Goal: Book appointment/travel/reservation

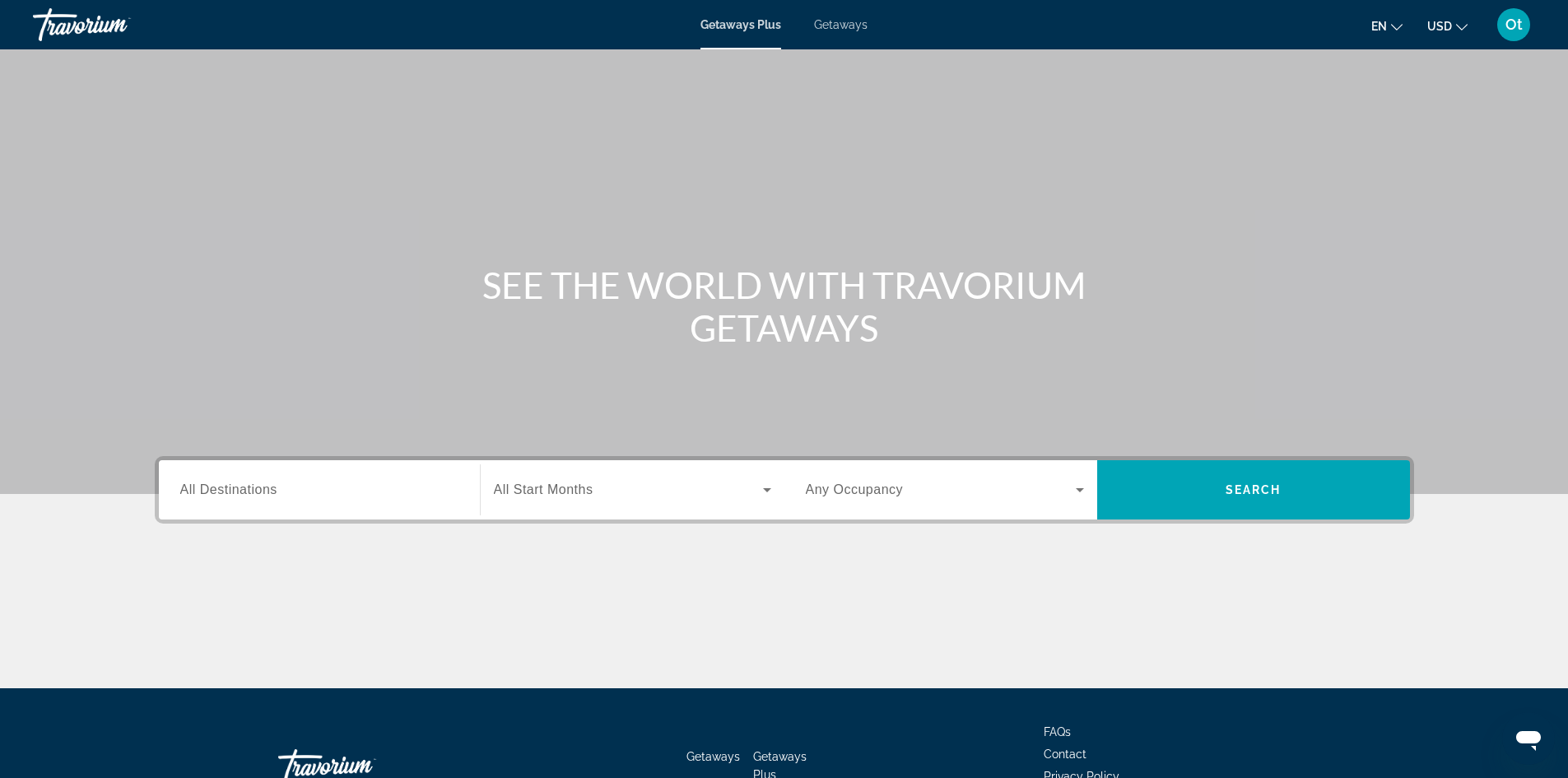
click at [256, 483] on span "All Destinations" at bounding box center [229, 489] width 97 height 14
click at [256, 483] on input "Destination All Destinations" at bounding box center [320, 490] width 278 height 20
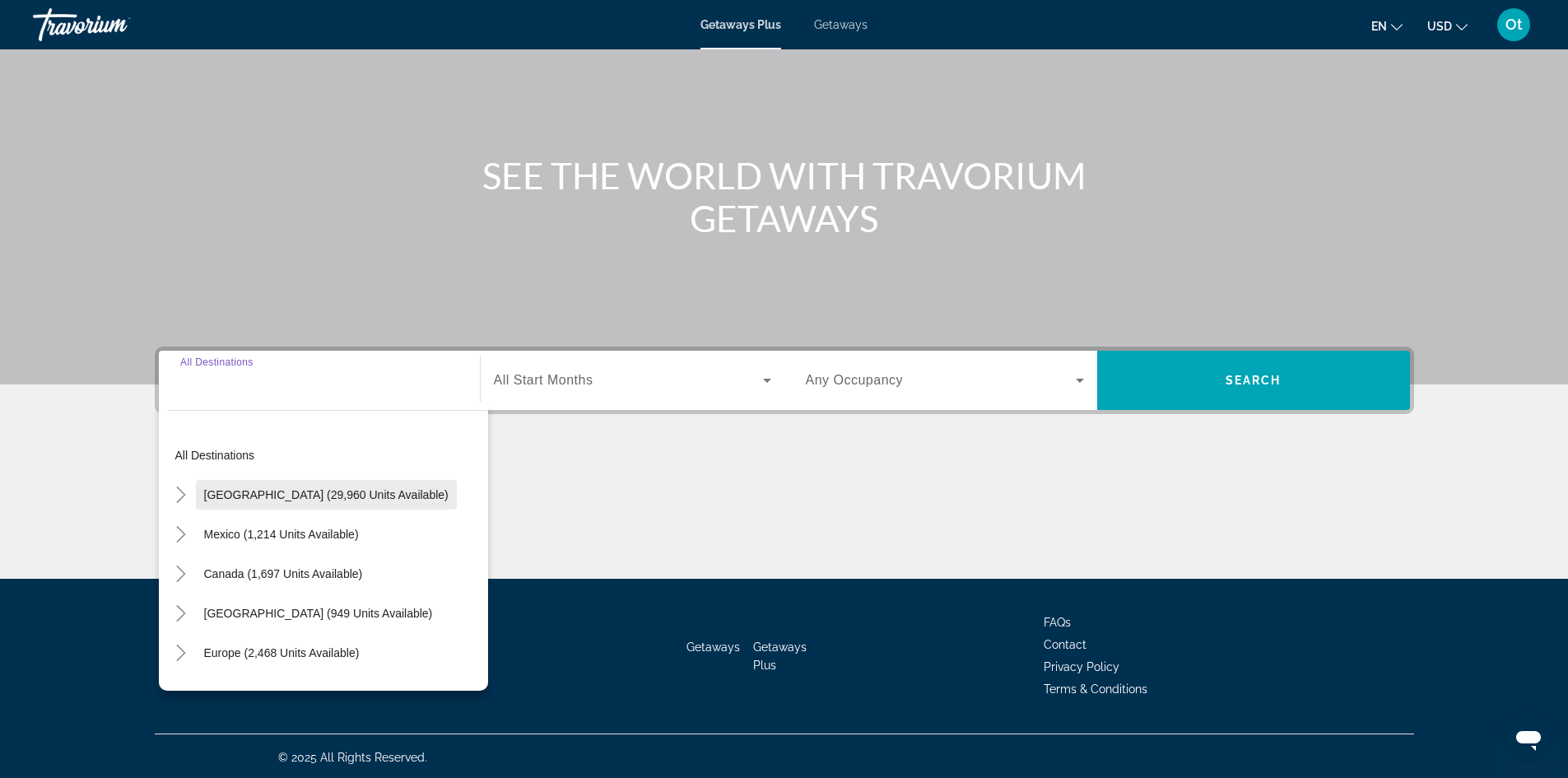
scroll to position [112, 0]
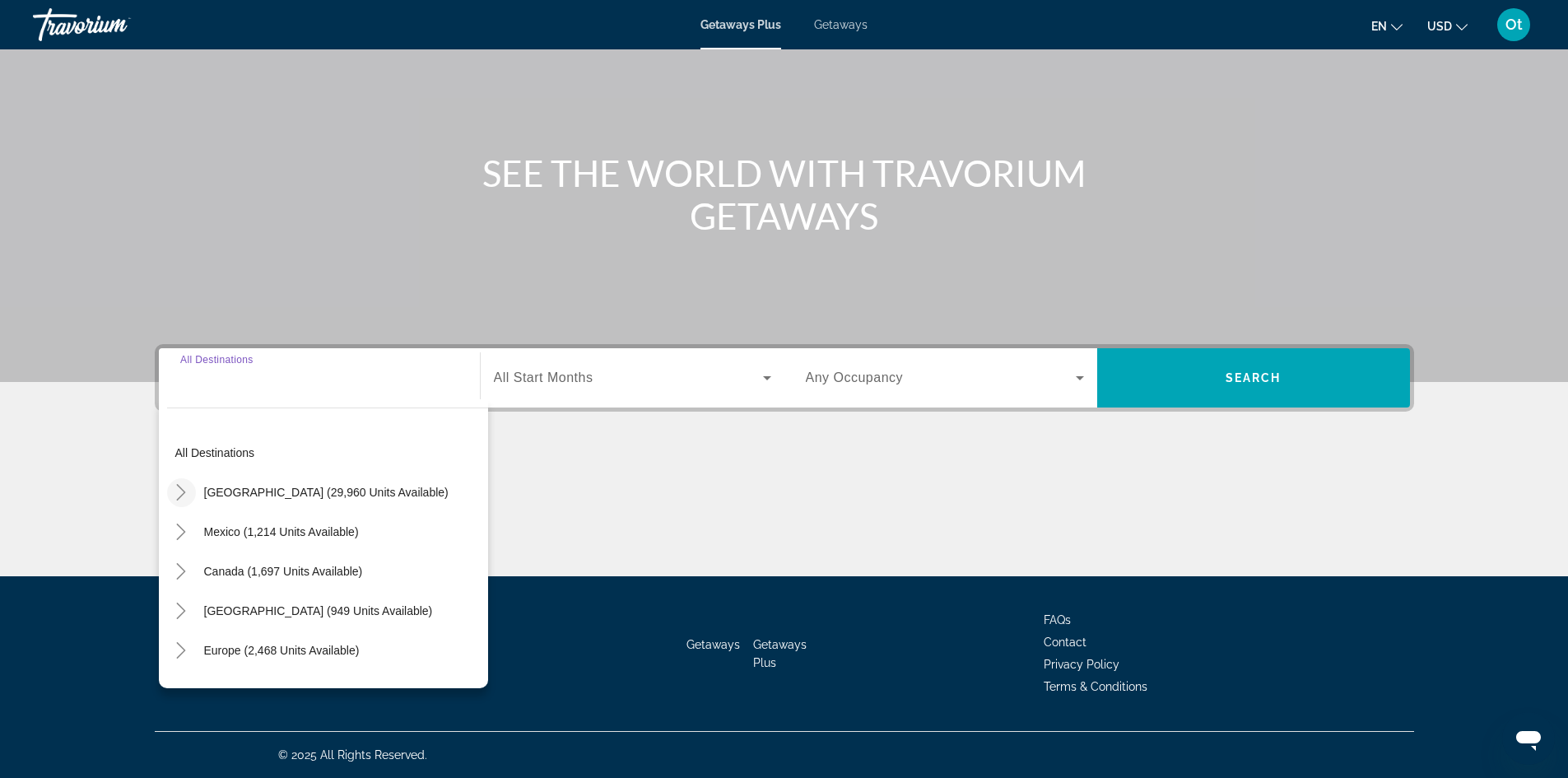
click at [175, 493] on icon "Toggle United States (29,960 units available)" at bounding box center [181, 492] width 16 height 16
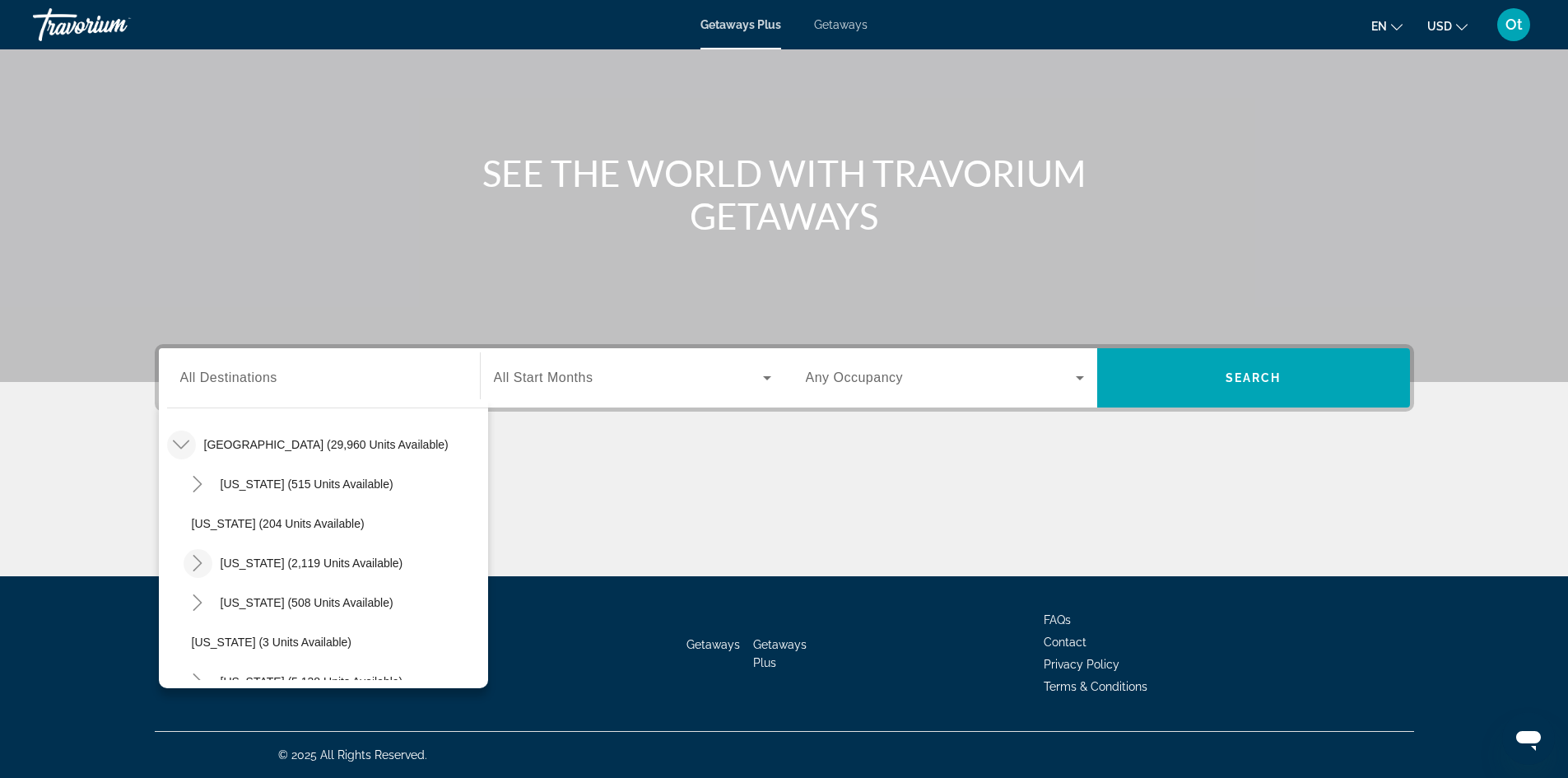
click at [194, 564] on icon "Toggle California (2,119 units available)" at bounding box center [198, 563] width 16 height 16
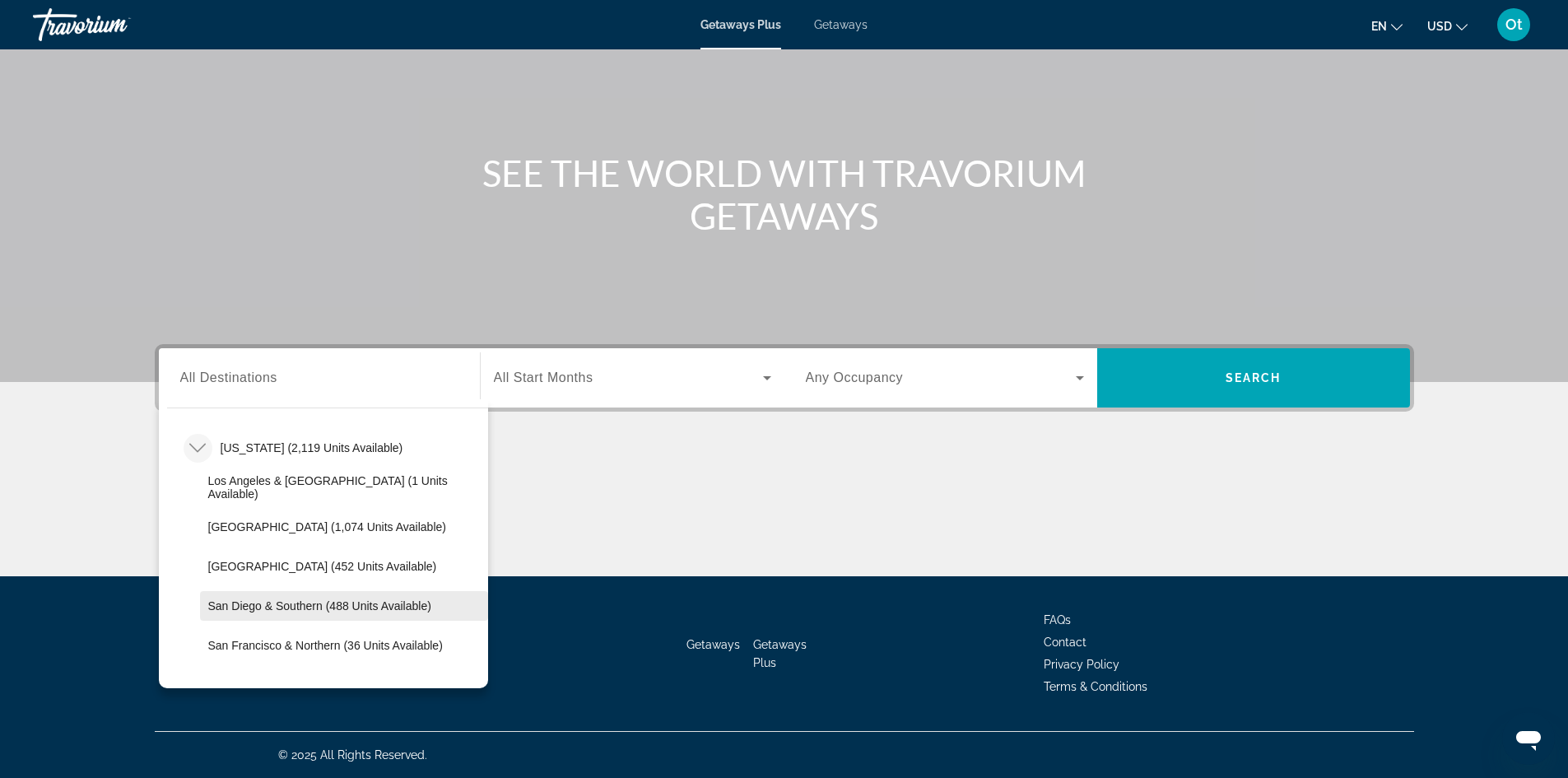
scroll to position [212, 0]
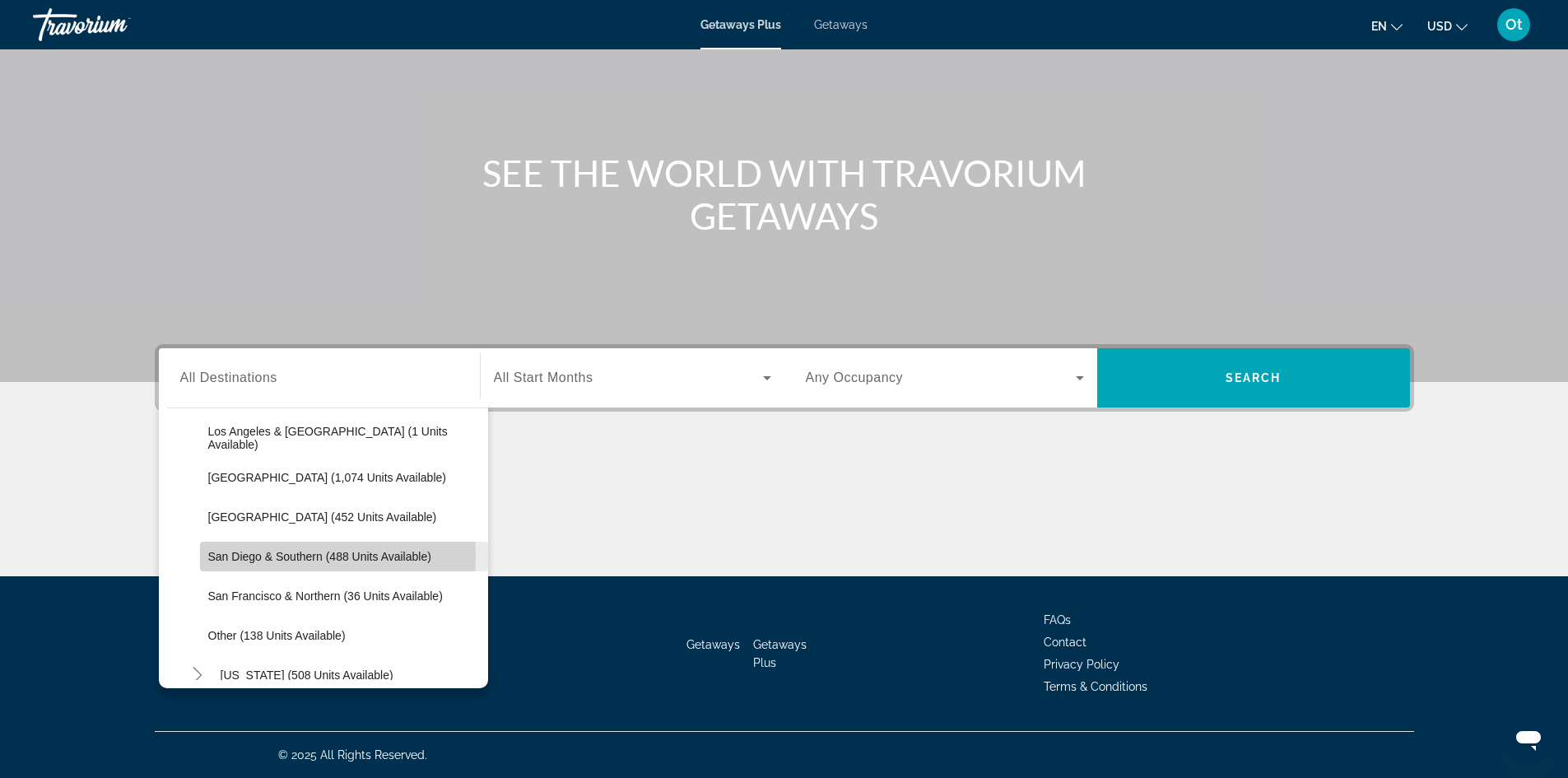
click at [209, 555] on span "San Diego & Southern (488 units available)" at bounding box center [320, 556] width 223 height 14
type input "**********"
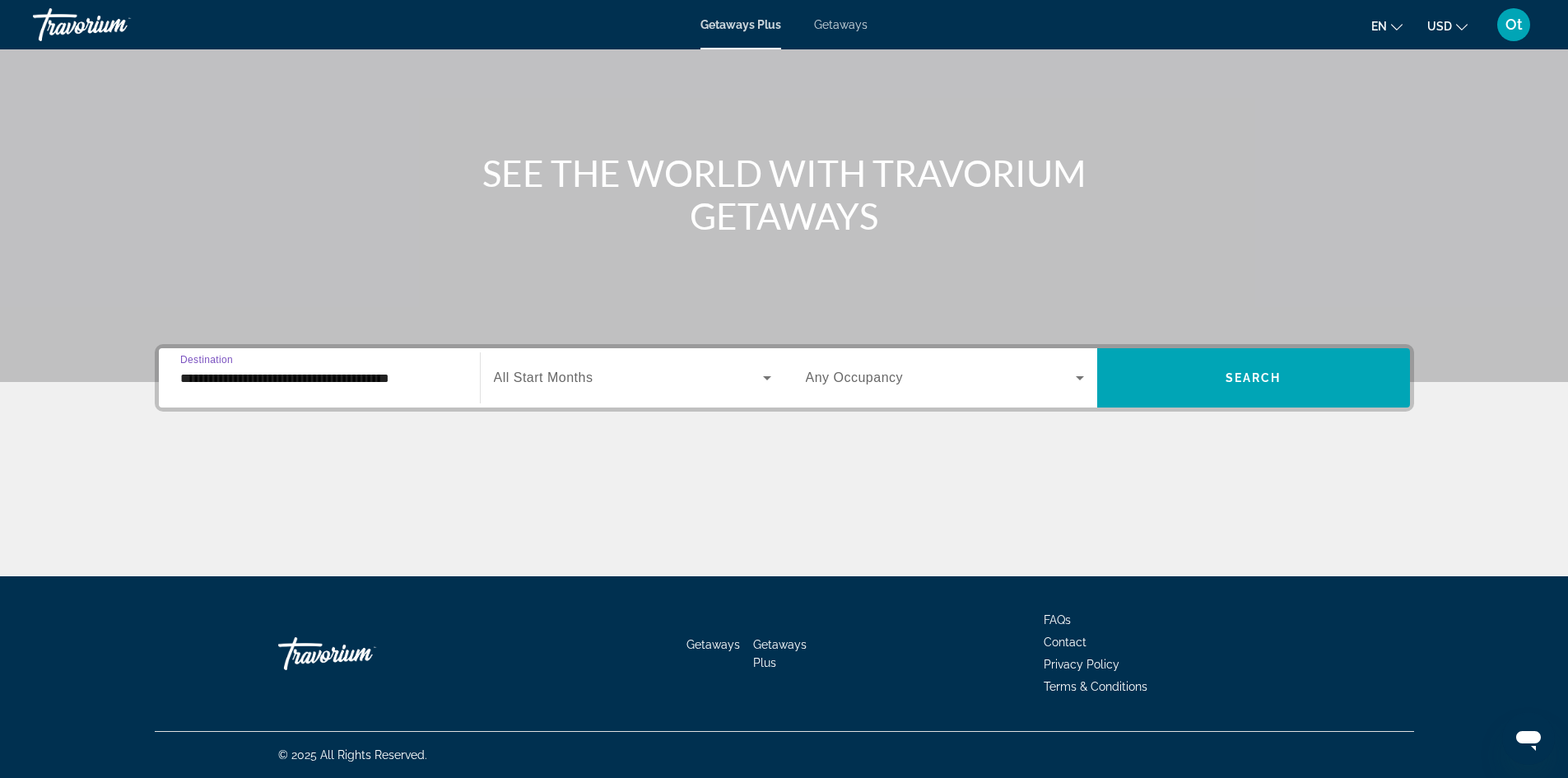
click at [620, 383] on span "Search widget" at bounding box center [628, 378] width 269 height 20
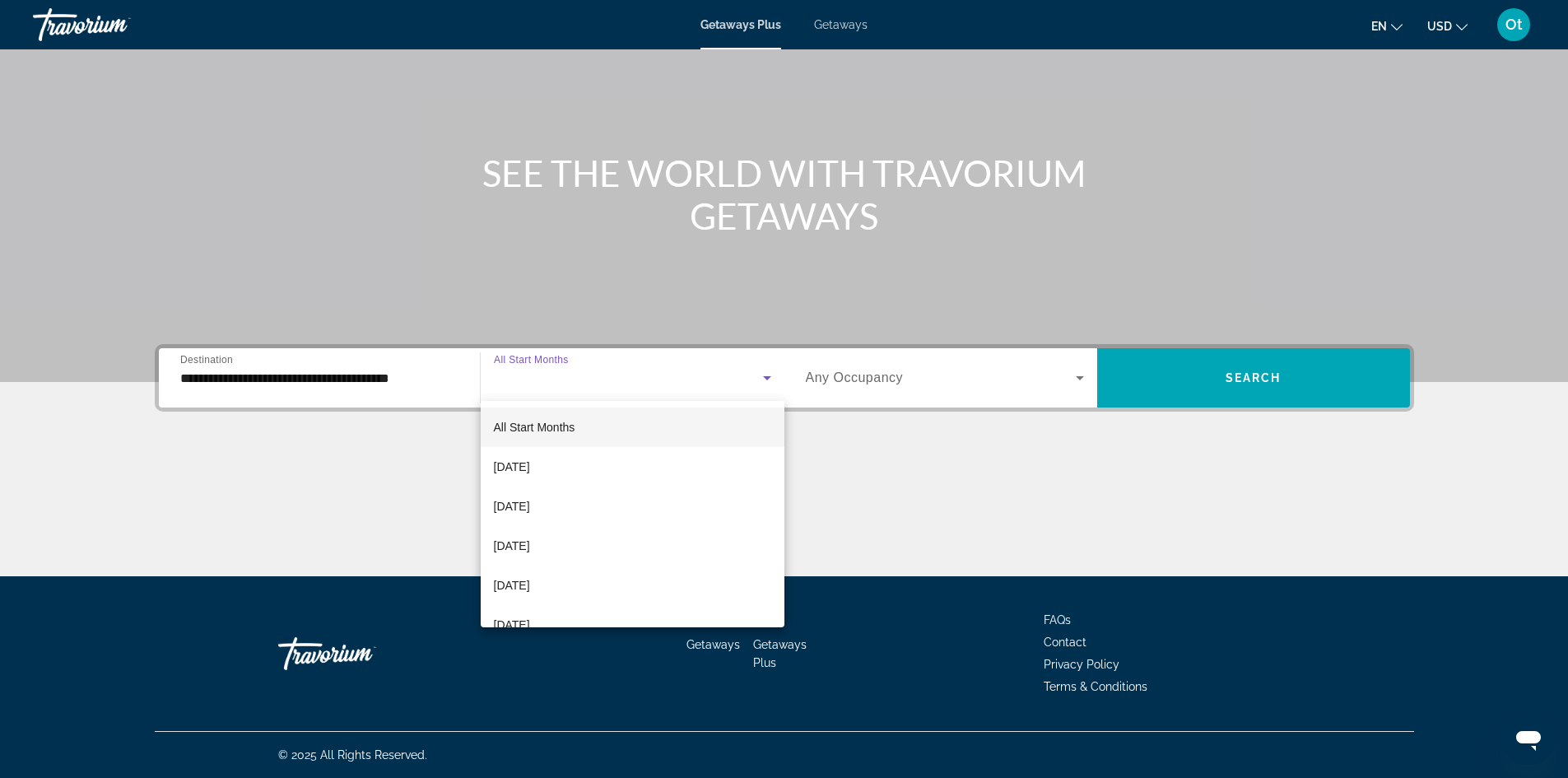
click at [689, 365] on div at bounding box center [784, 389] width 1568 height 778
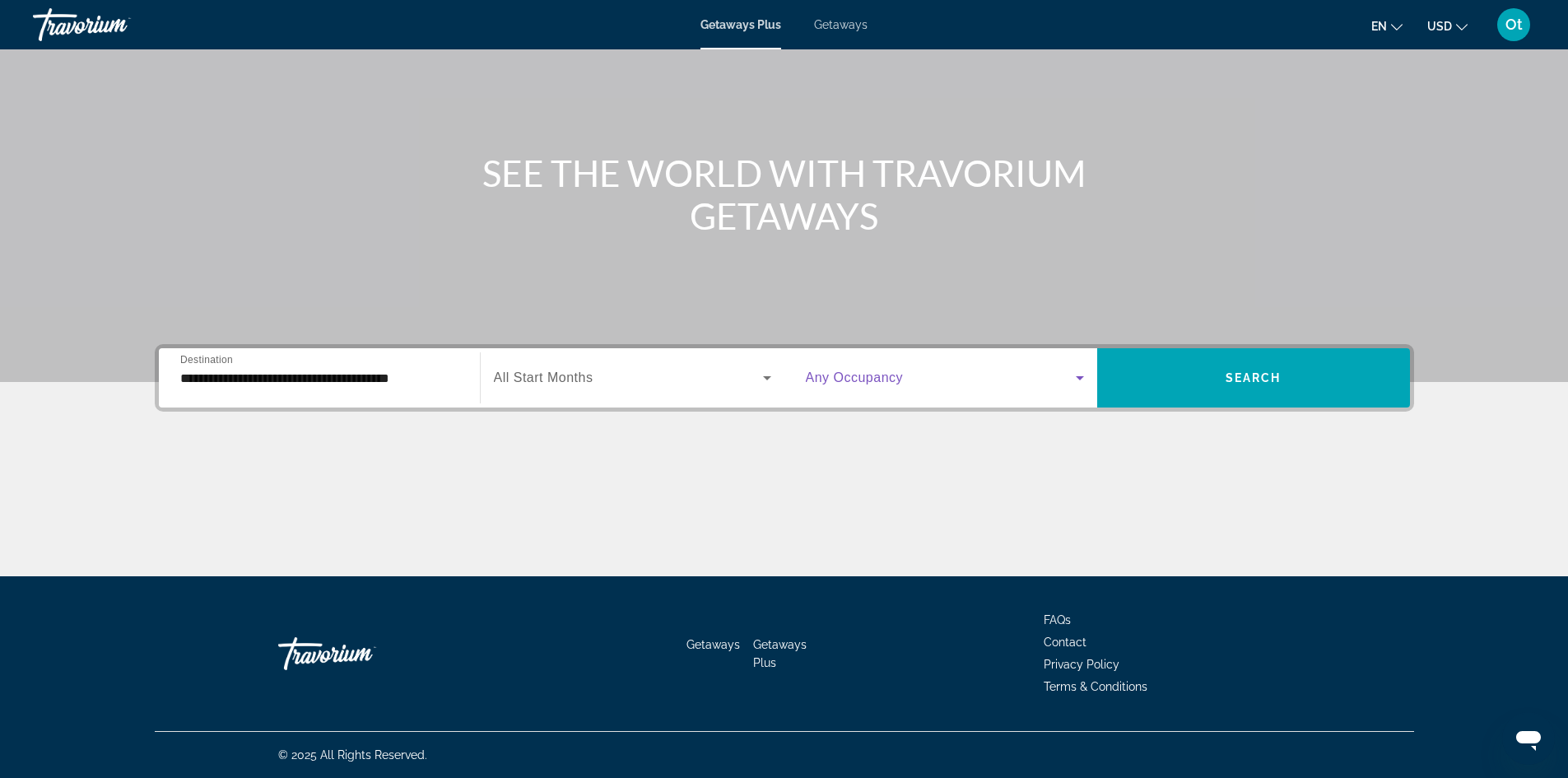
click at [1026, 387] on span "Search widget" at bounding box center [941, 378] width 270 height 20
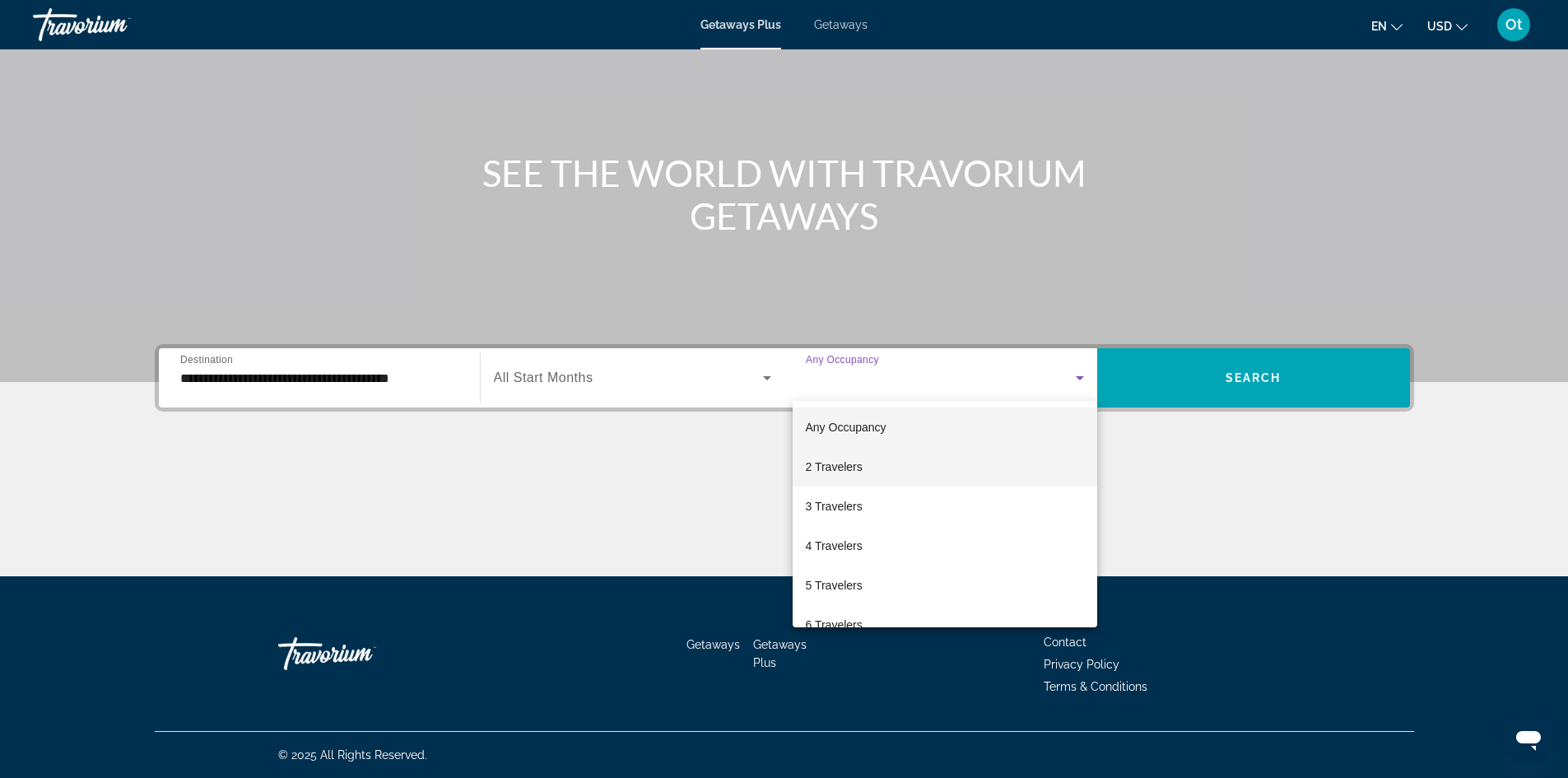
click at [895, 465] on mat-option "2 Travelers" at bounding box center [944, 467] width 304 height 40
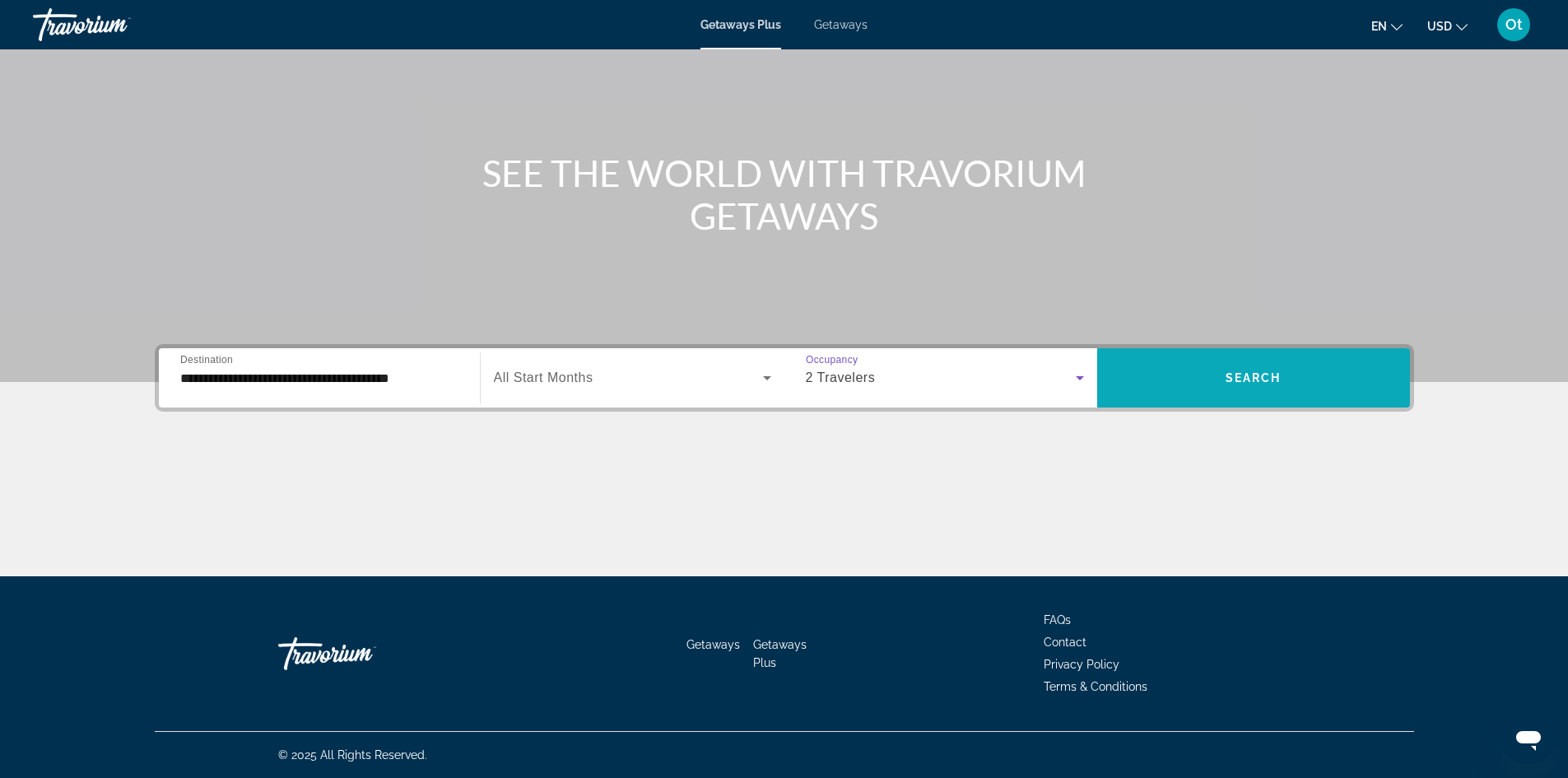
click at [1249, 374] on span "Search" at bounding box center [1254, 377] width 56 height 14
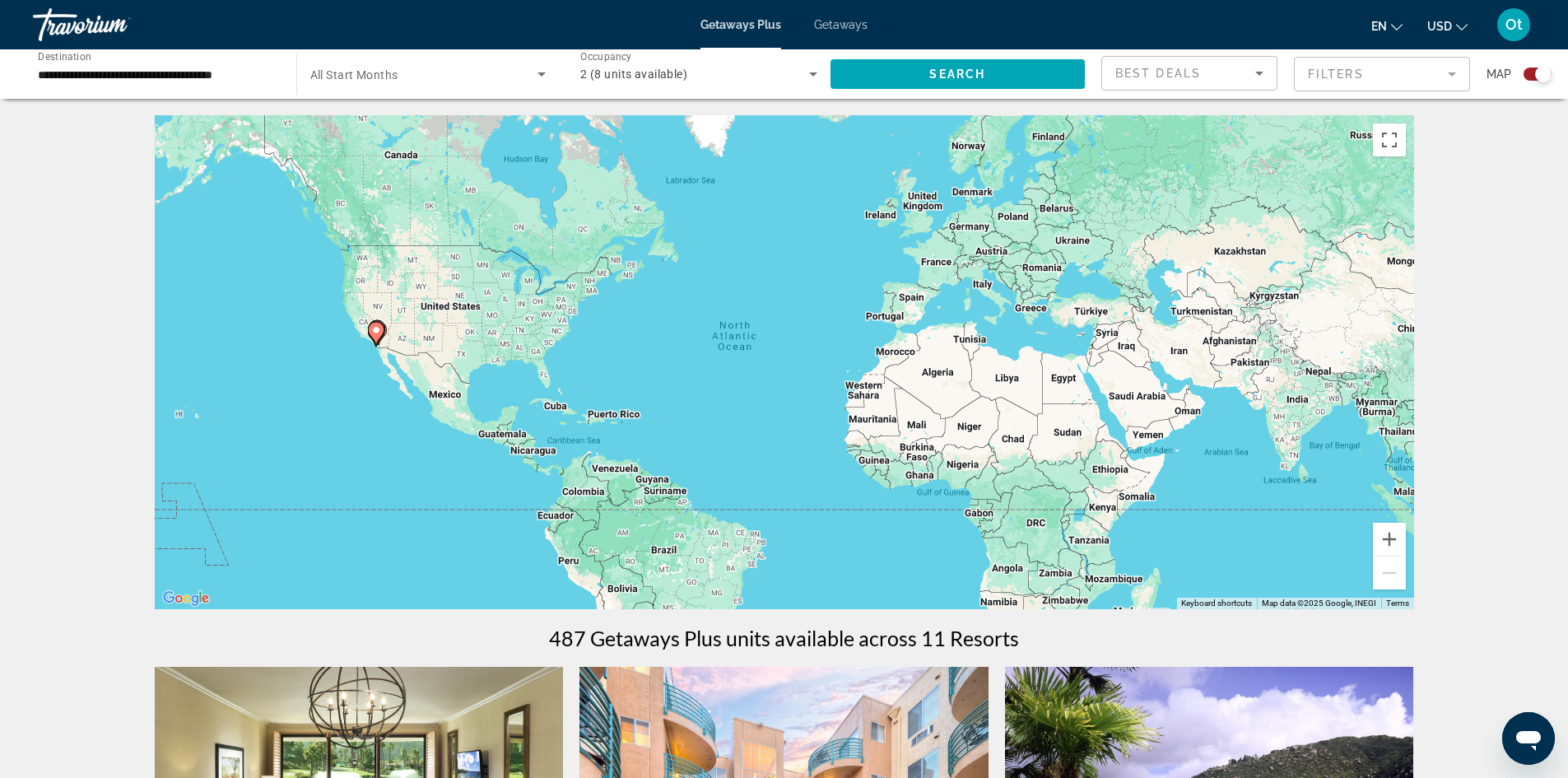
click at [1529, 86] on div "Map" at bounding box center [1519, 74] width 65 height 36
click at [1536, 79] on div "Search widget" at bounding box center [1537, 74] width 28 height 14
